Goal: Navigation & Orientation: Find specific page/section

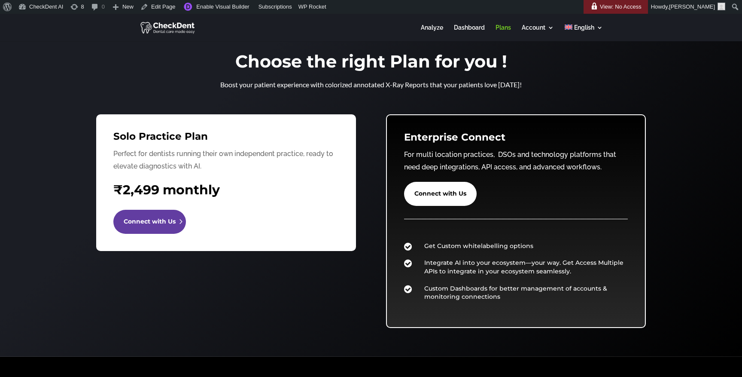
click at [167, 221] on link "Connect with Us" at bounding box center [149, 222] width 73 height 24
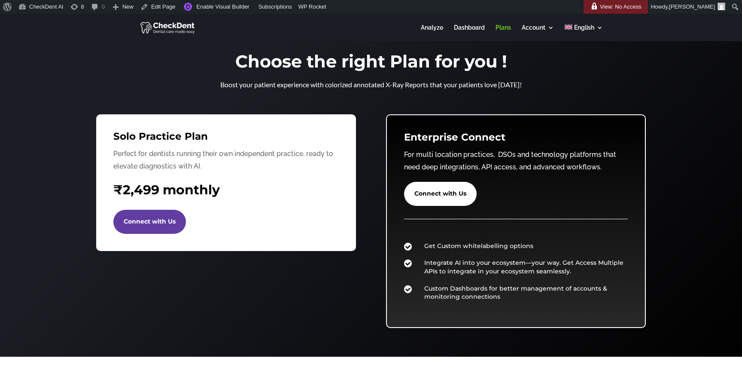
scroll to position [7, 0]
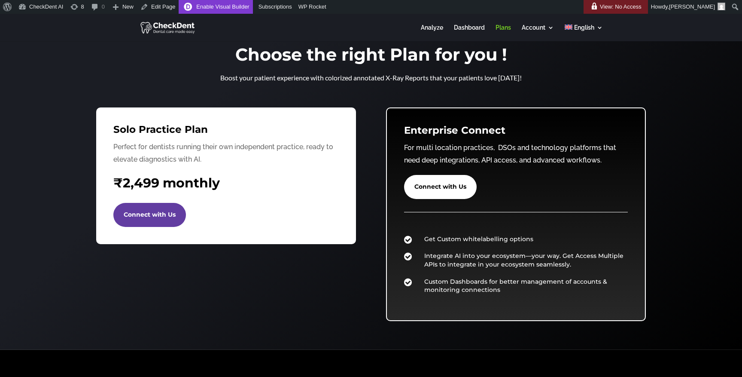
click at [225, 7] on link "Enable Visual Builder" at bounding box center [216, 7] width 74 height 14
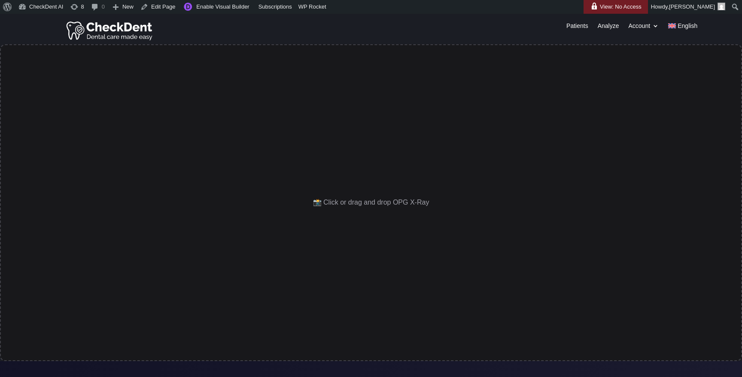
click at [115, 31] on img at bounding box center [110, 30] width 88 height 22
click at [105, 30] on img at bounding box center [110, 30] width 88 height 22
click at [121, 33] on img at bounding box center [110, 30] width 88 height 22
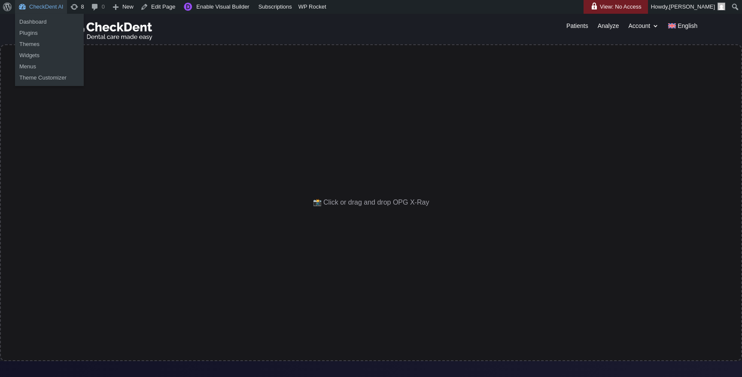
click at [46, 4] on link "CheckDent AI" at bounding box center [41, 7] width 52 height 14
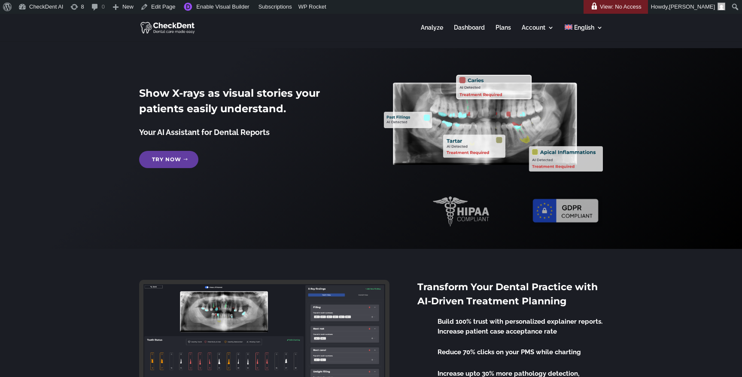
scroll to position [7, 0]
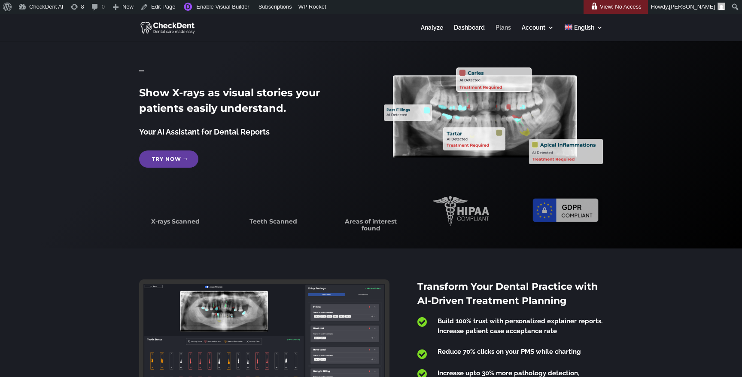
click at [504, 28] on link "Plans" at bounding box center [502, 32] width 15 height 17
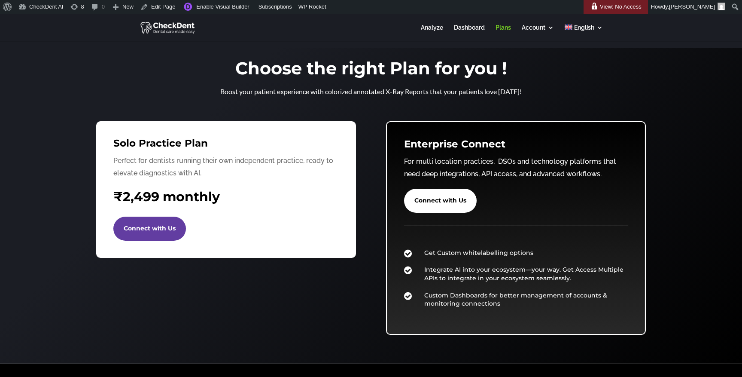
scroll to position [7, 0]
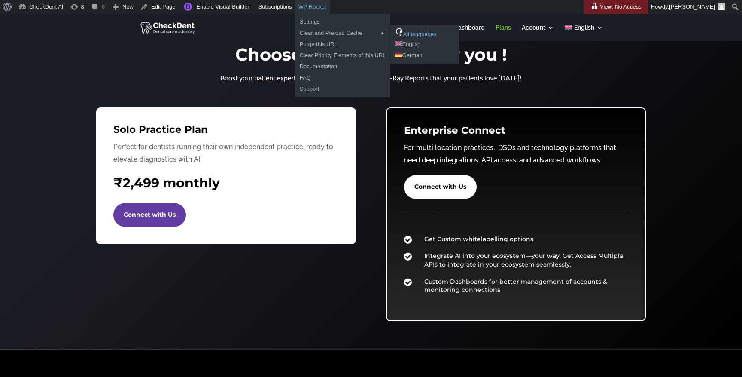
click at [426, 32] on link "All languages" at bounding box center [424, 32] width 69 height 11
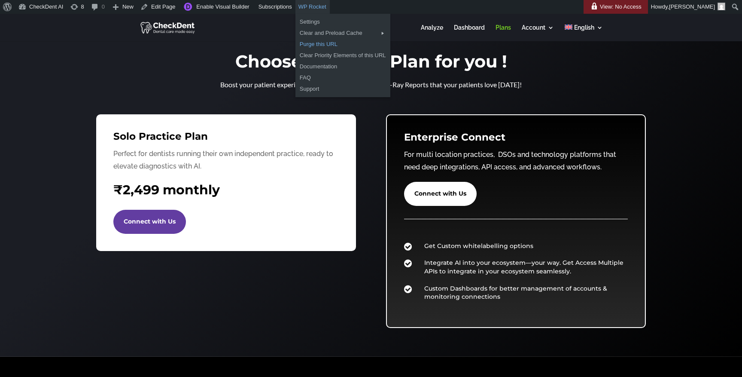
click at [324, 44] on link "Purge this URL" at bounding box center [342, 44] width 95 height 11
click at [422, 32] on link "All languages" at bounding box center [424, 32] width 69 height 11
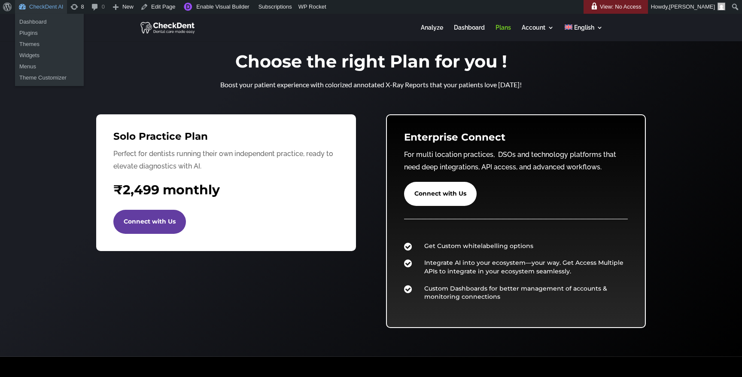
click at [50, 5] on link "CheckDent AI" at bounding box center [41, 7] width 52 height 14
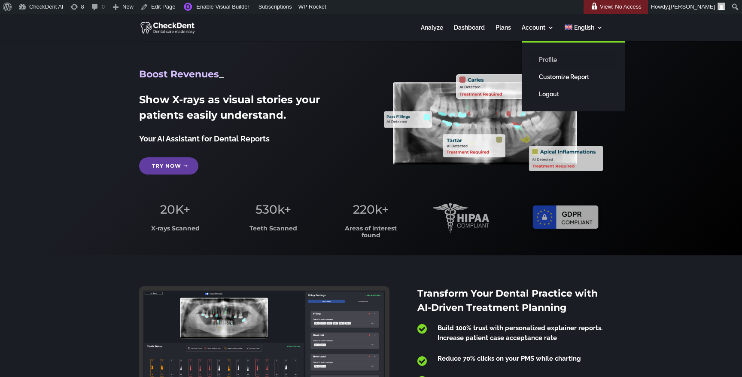
click at [548, 59] on link "Profile" at bounding box center [573, 59] width 86 height 17
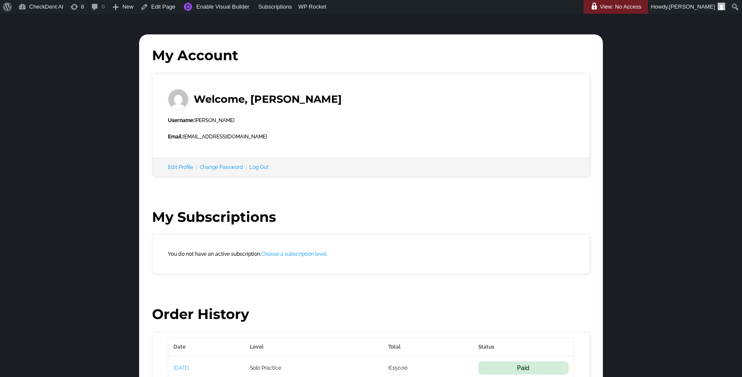
scroll to position [50, 0]
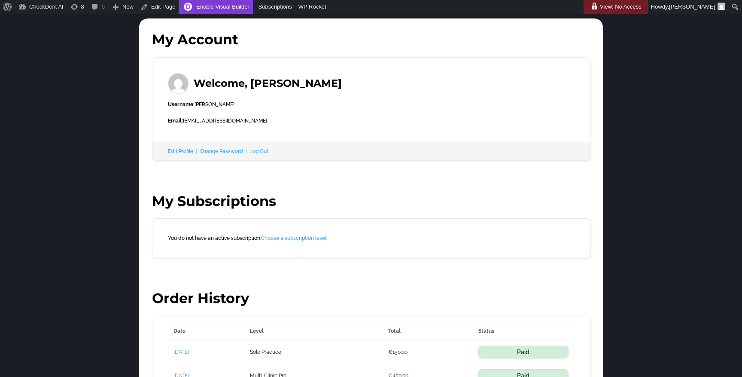
click at [224, 9] on link "Enable Visual Builder" at bounding box center [216, 7] width 74 height 14
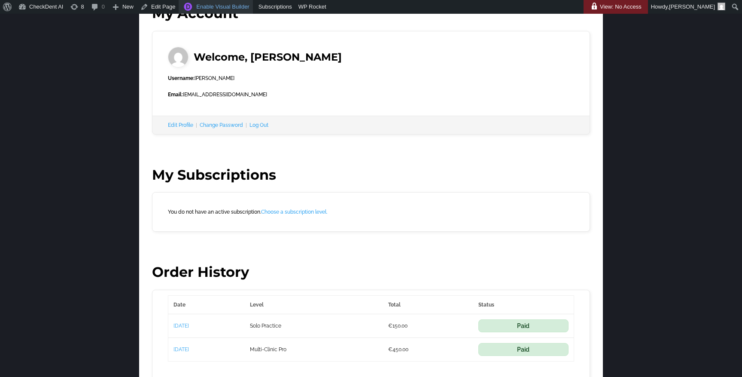
scroll to position [76, 0]
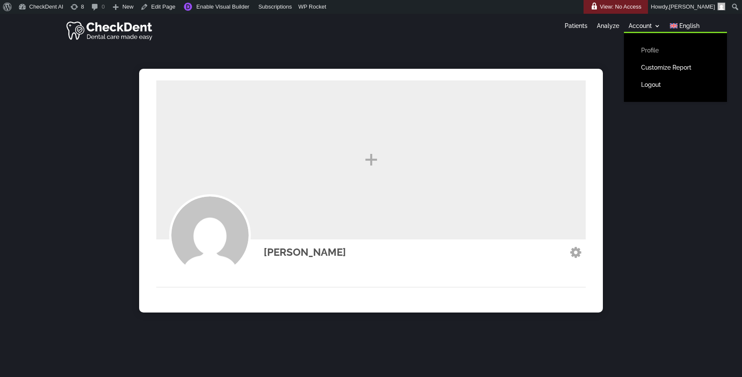
click at [655, 51] on link "Profile" at bounding box center [675, 50] width 86 height 17
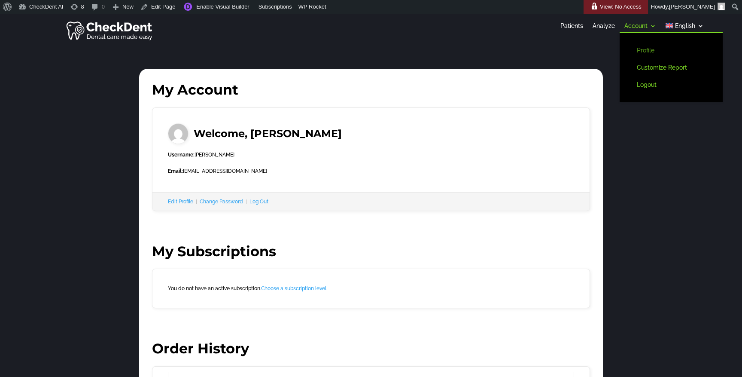
click at [643, 50] on link "Profile" at bounding box center [671, 50] width 86 height 17
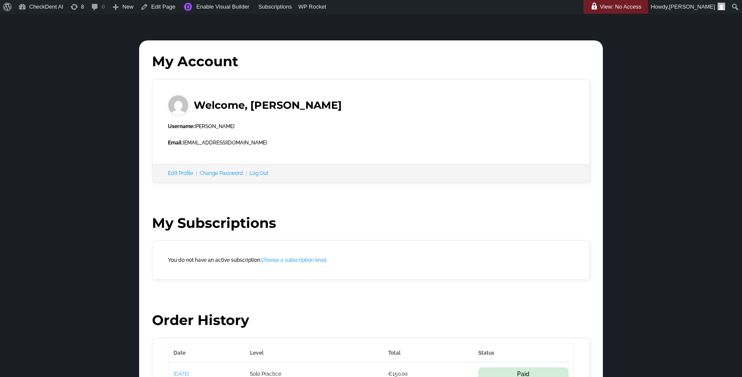
scroll to position [149, 0]
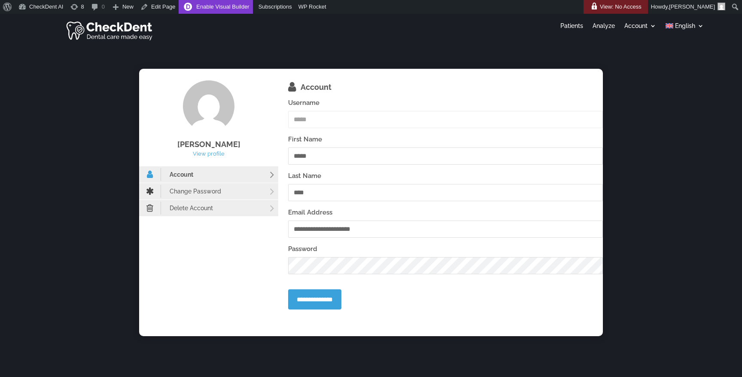
click at [241, 8] on link "Enable Visual Builder" at bounding box center [216, 7] width 74 height 14
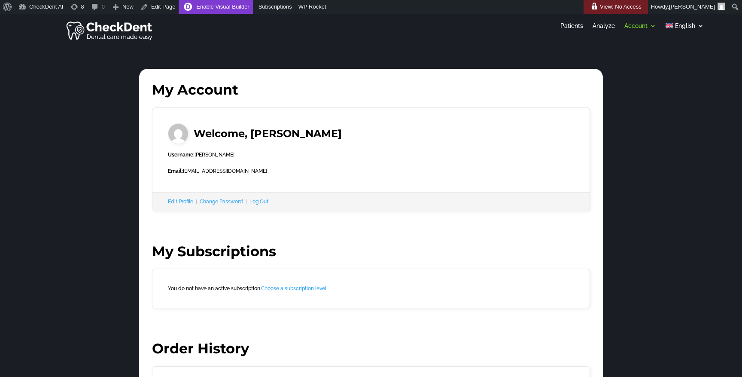
click at [228, 7] on link "Enable Visual Builder" at bounding box center [216, 7] width 74 height 14
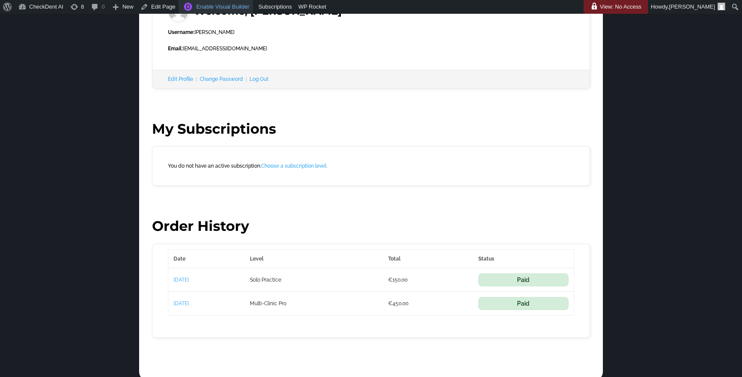
scroll to position [149, 0]
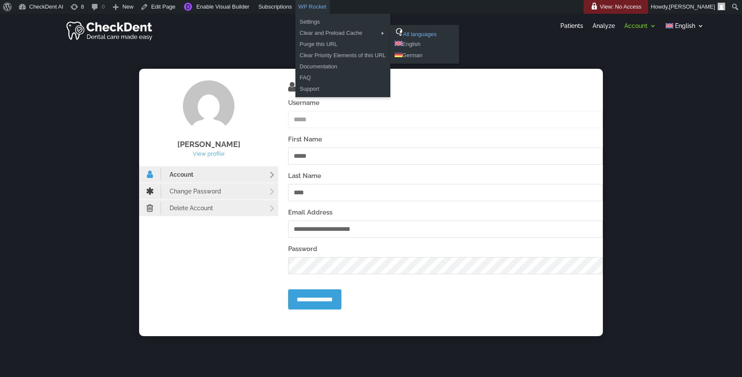
click at [432, 32] on link "All languages" at bounding box center [424, 32] width 69 height 11
click at [338, 44] on link "Purge this URL" at bounding box center [342, 44] width 95 height 11
